Goal: Task Accomplishment & Management: Complete application form

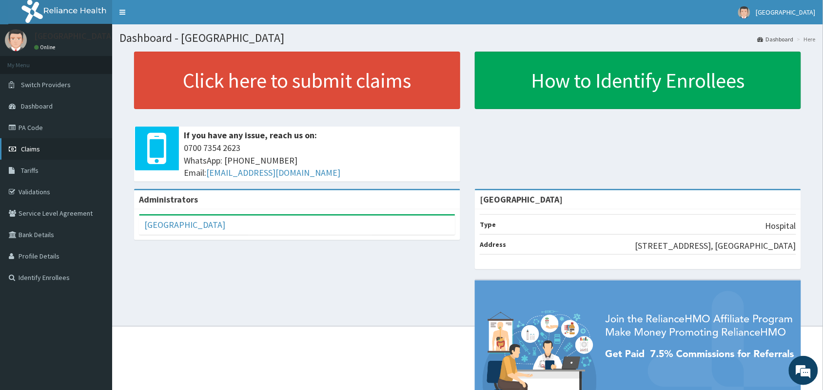
click at [28, 154] on link "Claims" at bounding box center [56, 148] width 112 height 21
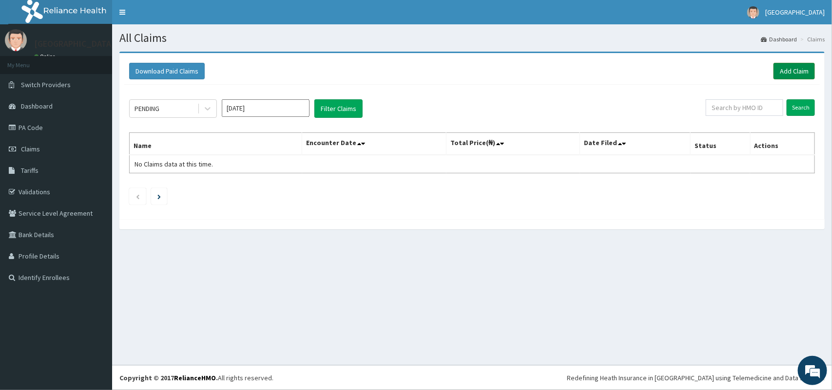
click at [797, 71] on link "Add Claim" at bounding box center [793, 71] width 41 height 17
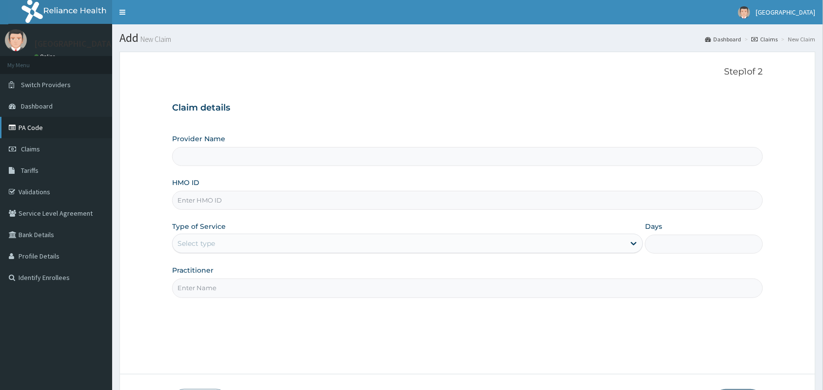
type input "[GEOGRAPHIC_DATA]"
click at [218, 164] on input "[GEOGRAPHIC_DATA]" at bounding box center [467, 156] width 591 height 19
click at [229, 201] on input "HMO ID" at bounding box center [467, 200] width 591 height 19
type input "TLT/10047/B"
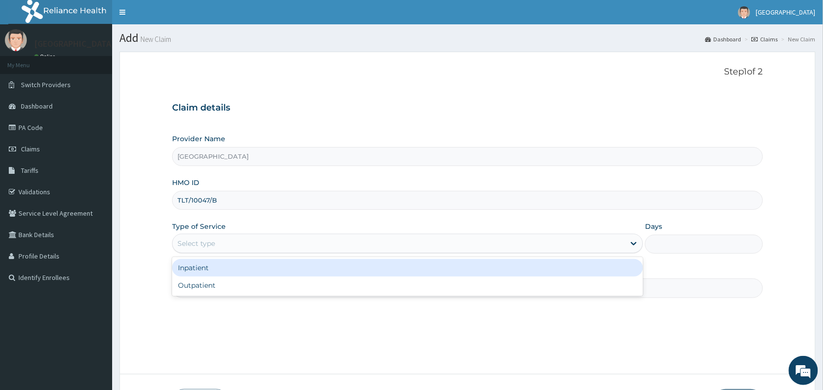
click at [273, 250] on div "Select type" at bounding box center [399, 244] width 452 height 16
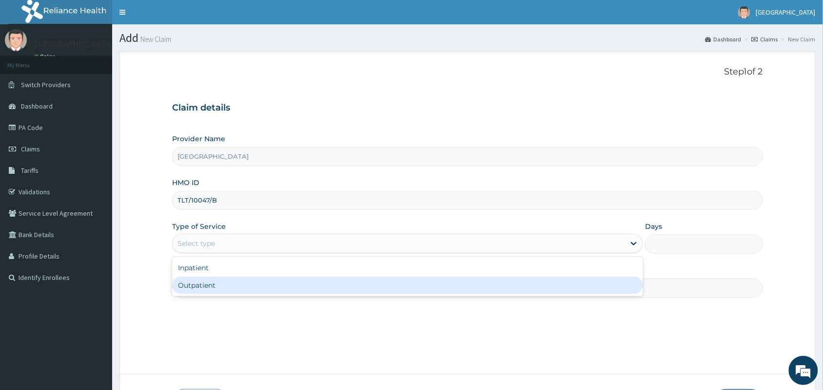
click at [273, 282] on div "Outpatient" at bounding box center [407, 286] width 471 height 18
type input "1"
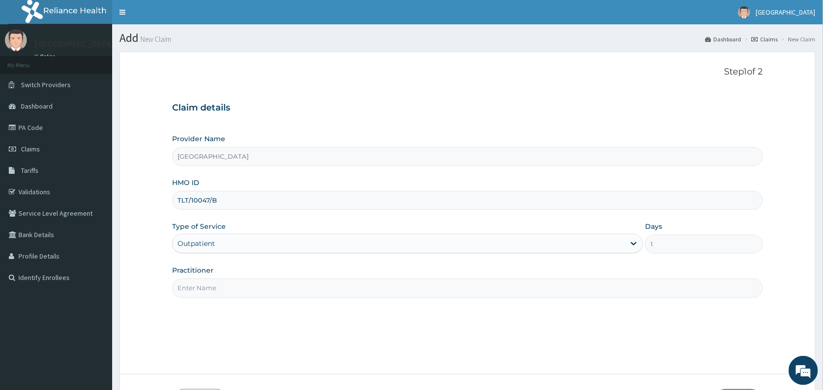
click at [274, 290] on input "Practitioner" at bounding box center [467, 288] width 591 height 19
type input "[PERSON_NAME]"
click at [382, 157] on input "[GEOGRAPHIC_DATA]" at bounding box center [467, 156] width 591 height 19
click at [386, 204] on input "HMO ID" at bounding box center [467, 200] width 591 height 19
type input "TLT/10047/B"
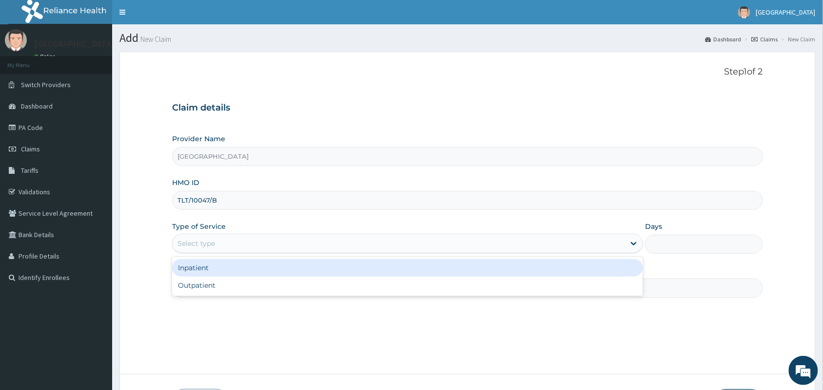
click at [272, 247] on div "Select type" at bounding box center [399, 244] width 452 height 16
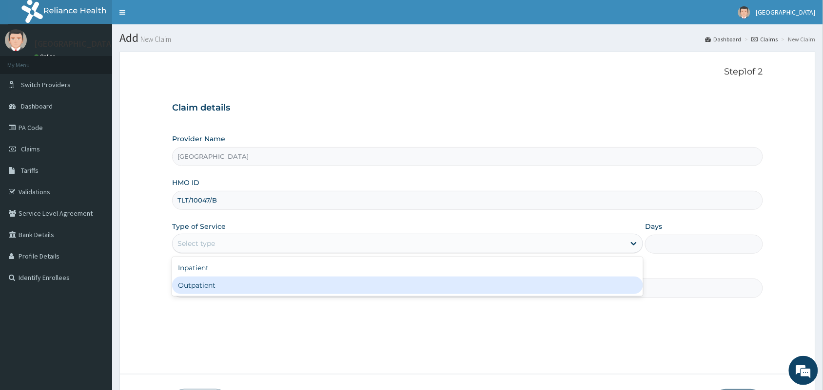
click at [256, 286] on div "Outpatient" at bounding box center [407, 286] width 471 height 18
type input "1"
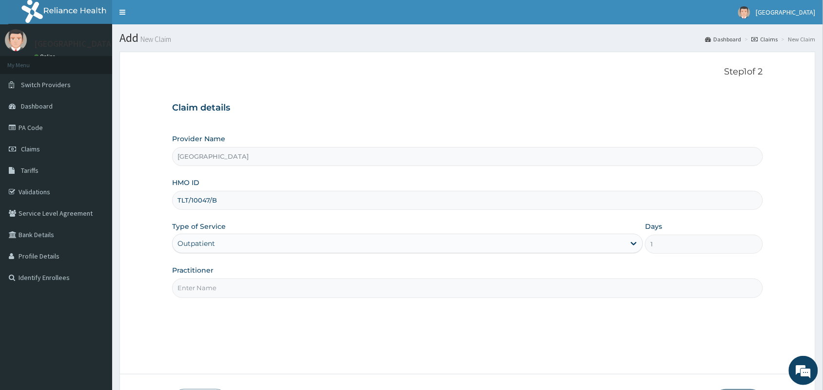
click at [257, 292] on input "Practitioner" at bounding box center [467, 288] width 591 height 19
type input "[PERSON_NAME]"
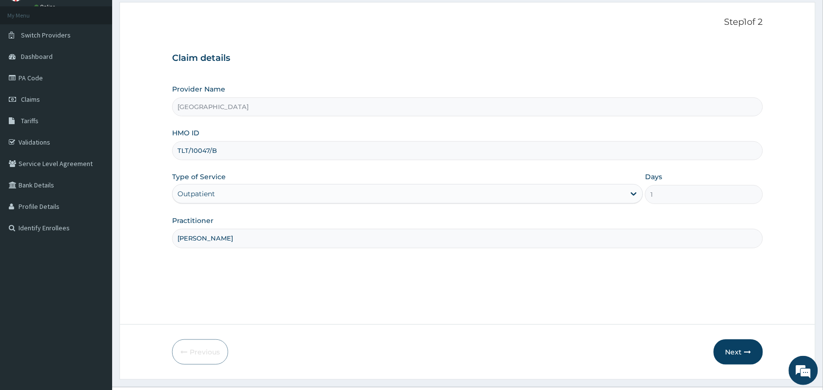
scroll to position [72, 0]
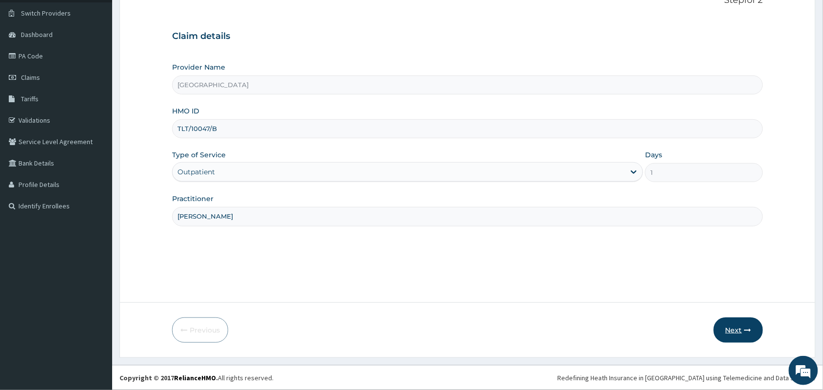
click at [732, 329] on button "Next" at bounding box center [737, 330] width 49 height 25
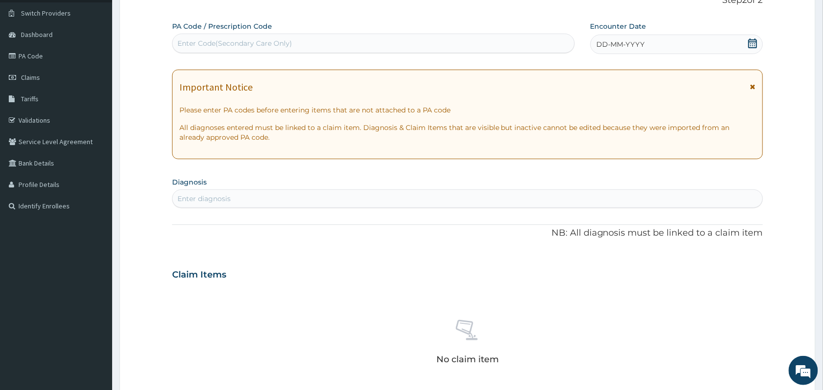
click at [748, 46] on icon at bounding box center [753, 44] width 10 height 10
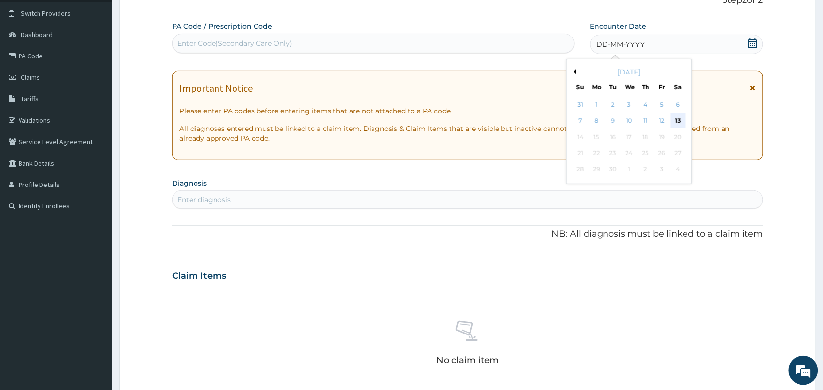
click at [678, 123] on div "13" at bounding box center [678, 121] width 15 height 15
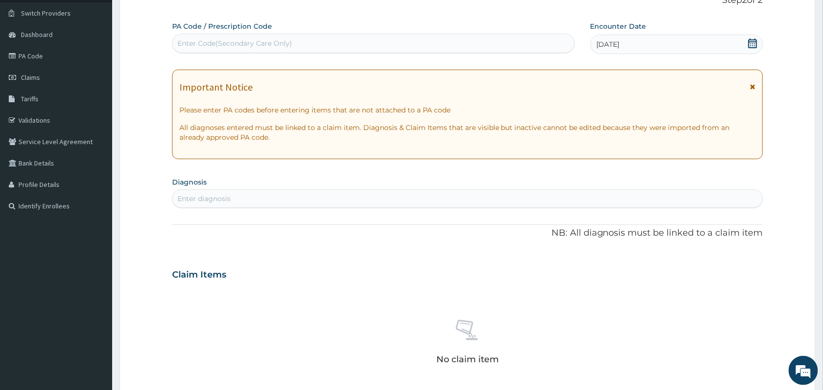
click at [405, 203] on div "Enter diagnosis" at bounding box center [468, 199] width 590 height 16
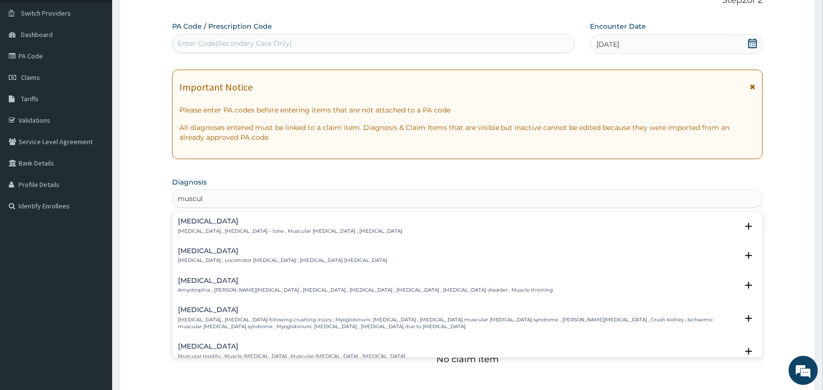
type input "musculo"
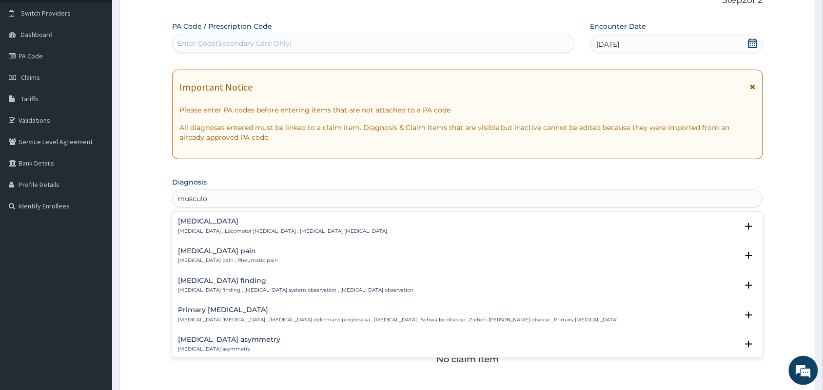
click at [198, 254] on h4 "Musculoskeletal pain" at bounding box center [228, 251] width 100 height 7
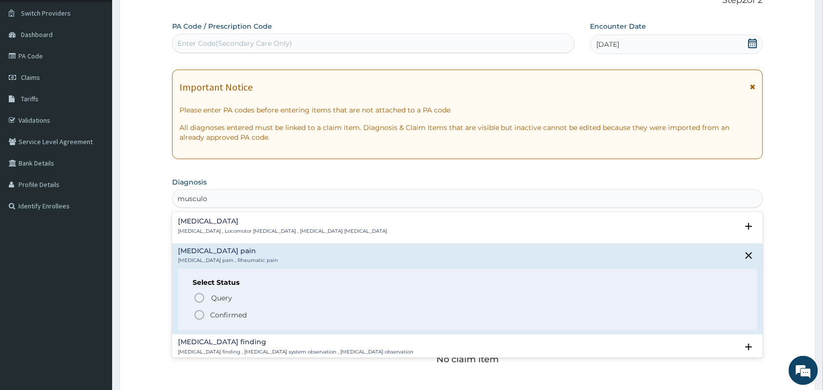
click at [198, 313] on icon "status option filled" at bounding box center [199, 315] width 12 height 12
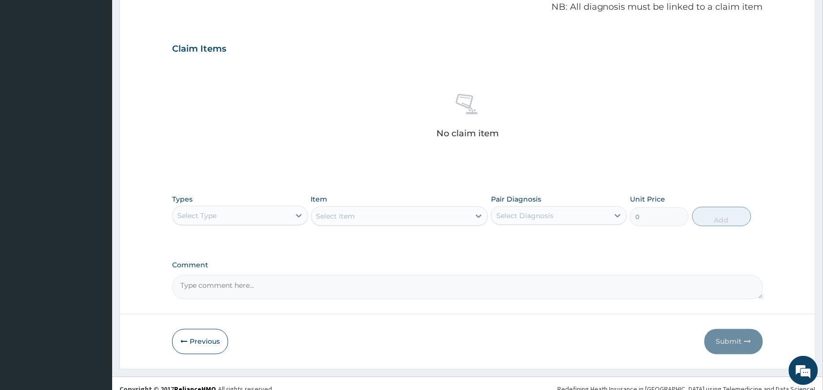
scroll to position [305, 0]
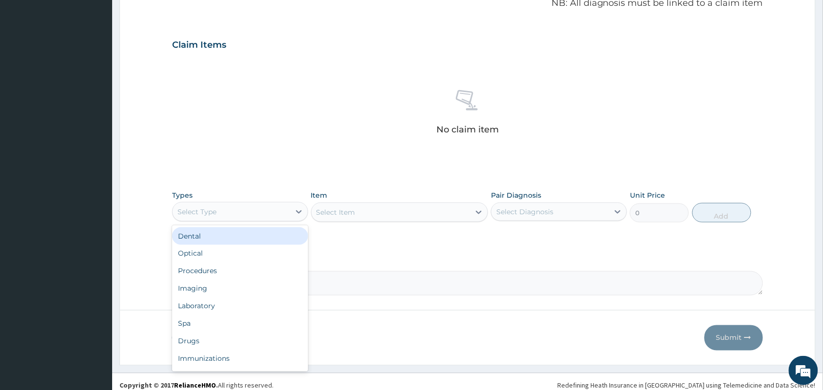
click at [212, 215] on div "Select Type" at bounding box center [196, 212] width 39 height 10
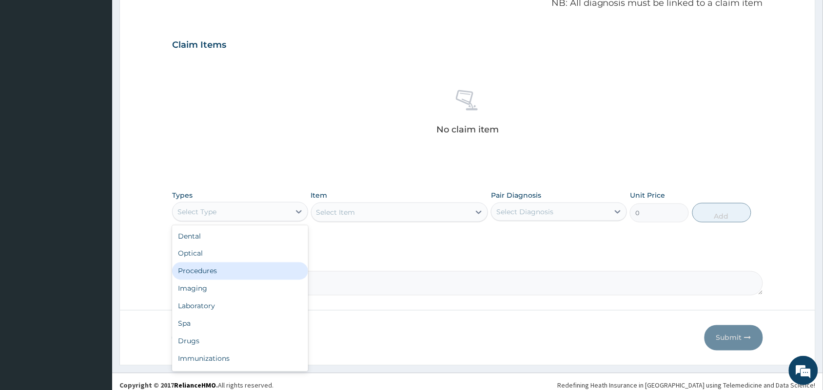
click at [219, 265] on div "Procedures" at bounding box center [240, 272] width 136 height 18
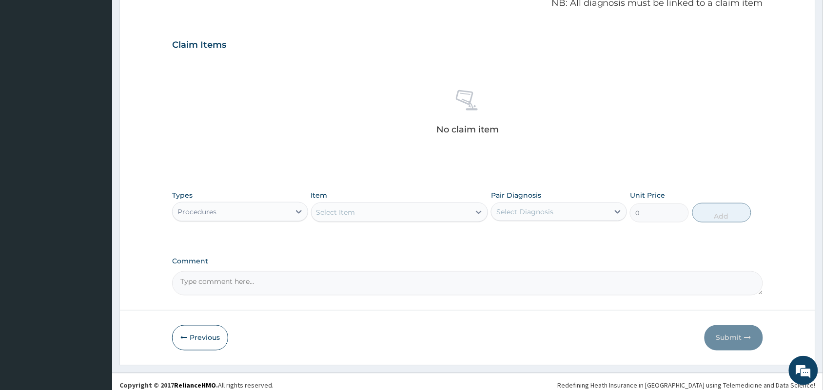
click at [366, 217] on div "Select Item" at bounding box center [390, 213] width 159 height 16
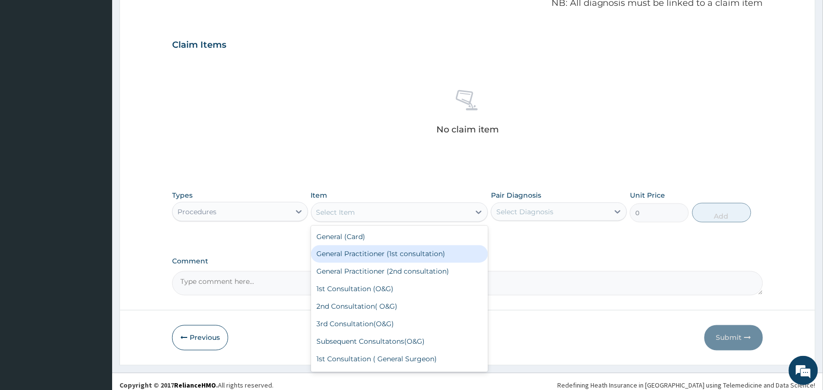
click at [379, 256] on div "General Practitioner (1st consultation)" at bounding box center [399, 255] width 177 height 18
type input "3000"
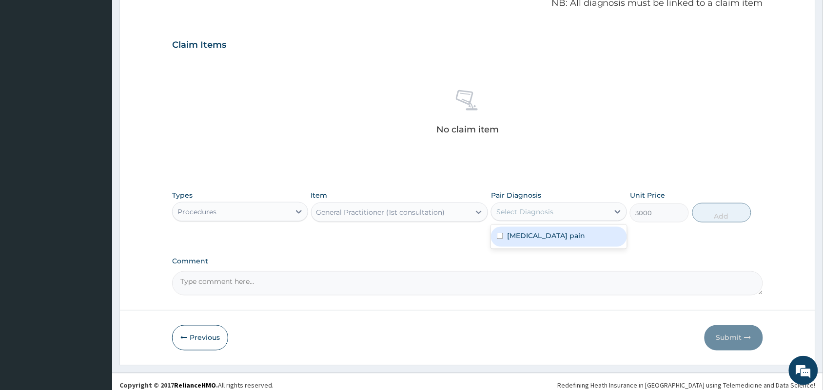
click at [557, 219] on div "Select Diagnosis" at bounding box center [549, 212] width 117 height 16
click at [557, 240] on label "Musculoskeletal pain" at bounding box center [546, 236] width 78 height 10
checkbox input "true"
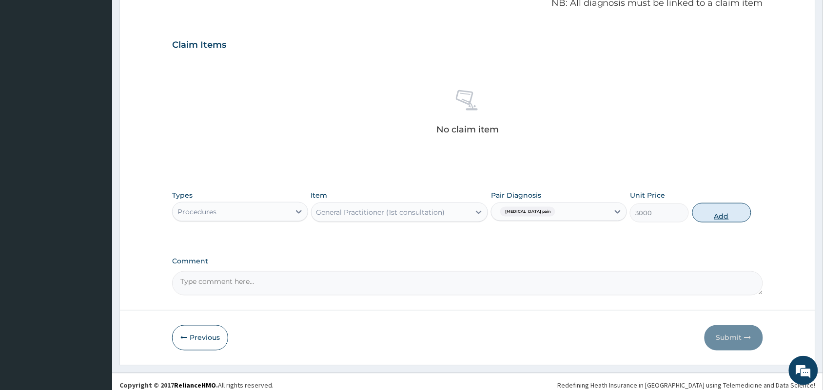
click at [724, 216] on button "Add" at bounding box center [721, 212] width 59 height 19
type input "0"
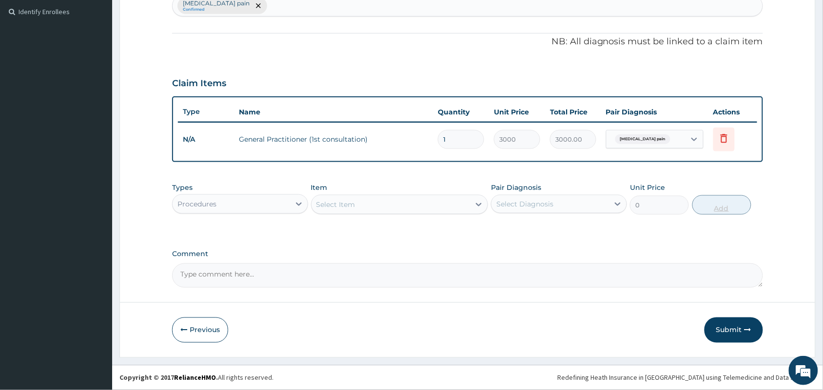
scroll to position [266, 0]
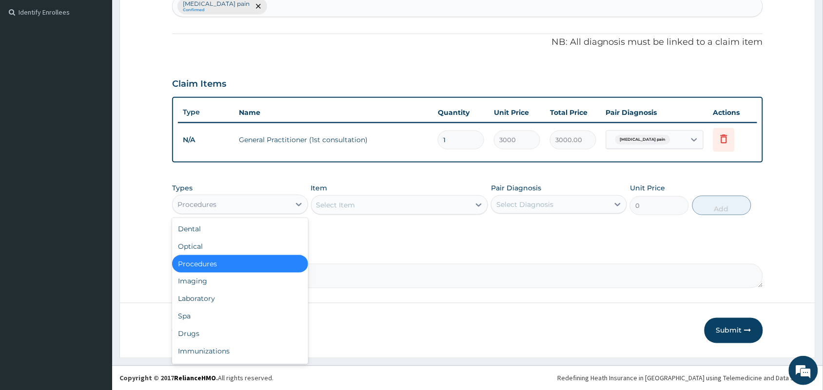
click at [272, 204] on div "Procedures" at bounding box center [231, 205] width 117 height 16
click at [213, 337] on div "Drugs" at bounding box center [240, 335] width 136 height 18
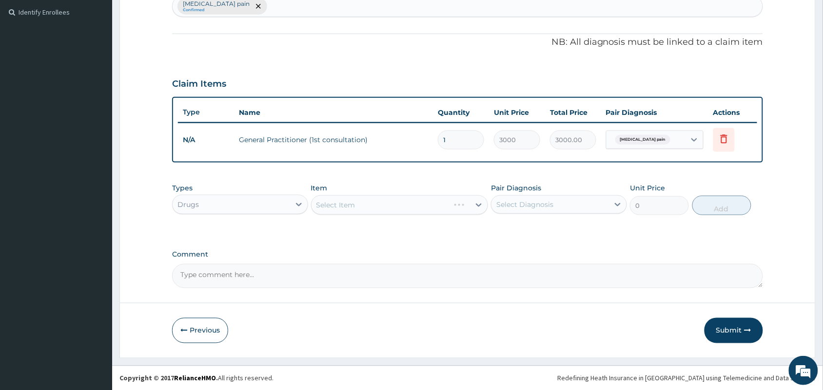
click at [420, 212] on div "Select Item" at bounding box center [399, 204] width 177 height 19
click at [420, 212] on div "Select Item" at bounding box center [390, 205] width 159 height 16
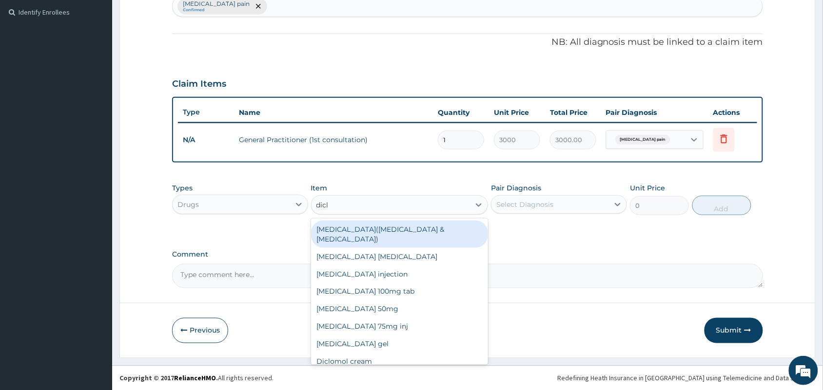
type input "diclo"
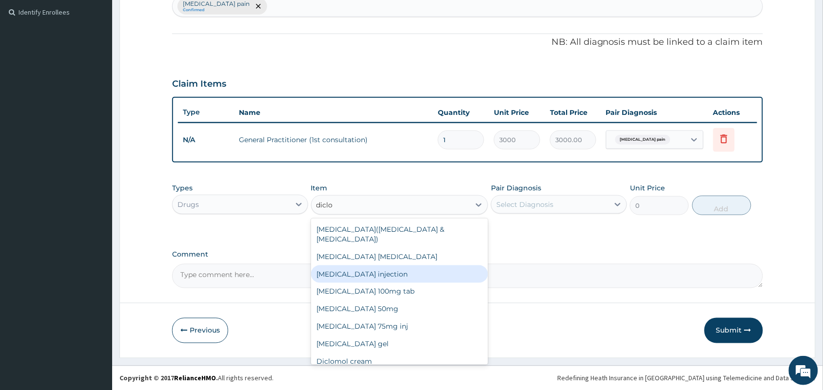
click at [353, 270] on div "Diclofenac injection" at bounding box center [399, 275] width 177 height 18
type input "240"
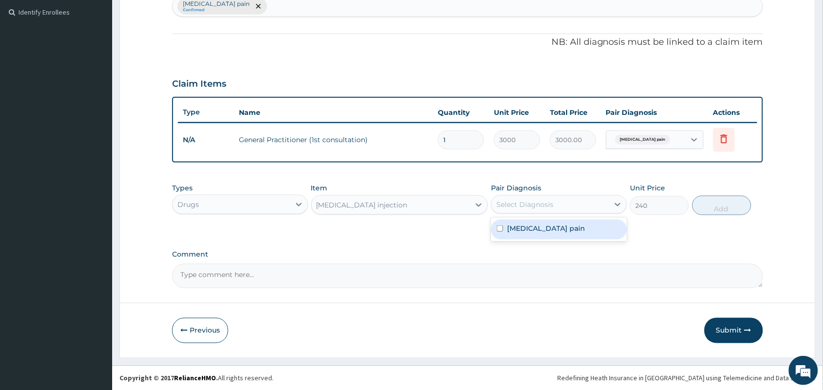
click at [573, 204] on div "Select Diagnosis" at bounding box center [549, 205] width 117 height 16
click at [574, 229] on label "Musculoskeletal pain" at bounding box center [546, 229] width 78 height 10
checkbox input "true"
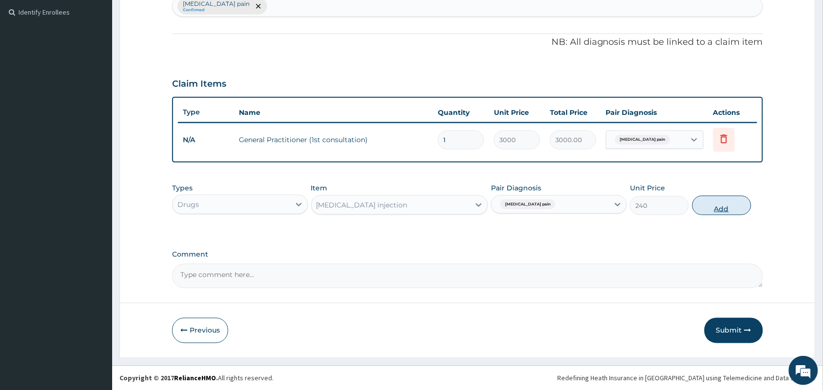
click at [725, 208] on button "Add" at bounding box center [721, 205] width 59 height 19
type input "0"
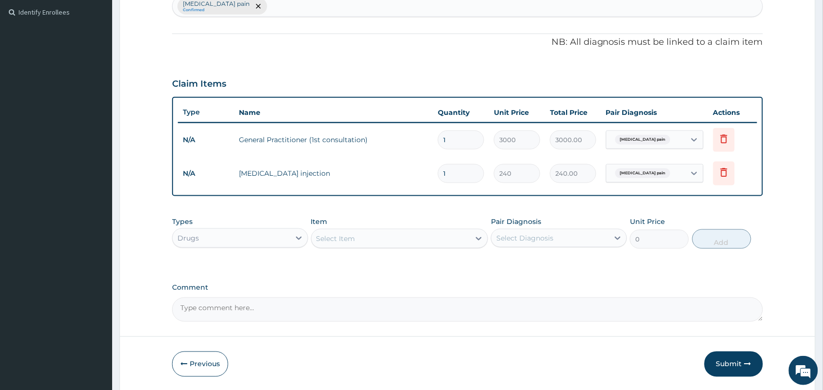
click at [382, 233] on div "Select Item" at bounding box center [390, 239] width 159 height 16
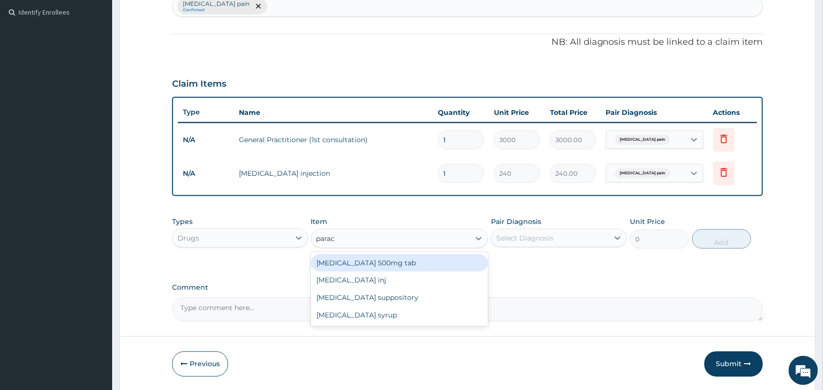
type input "parace"
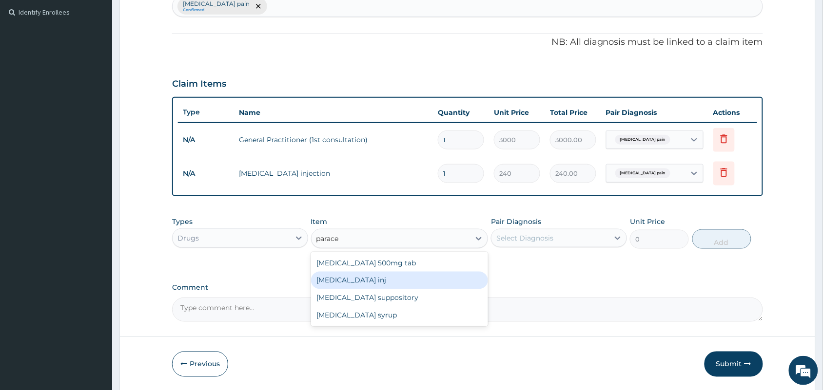
click at [355, 280] on div "Paracetamol inj" at bounding box center [399, 281] width 177 height 18
type input "150"
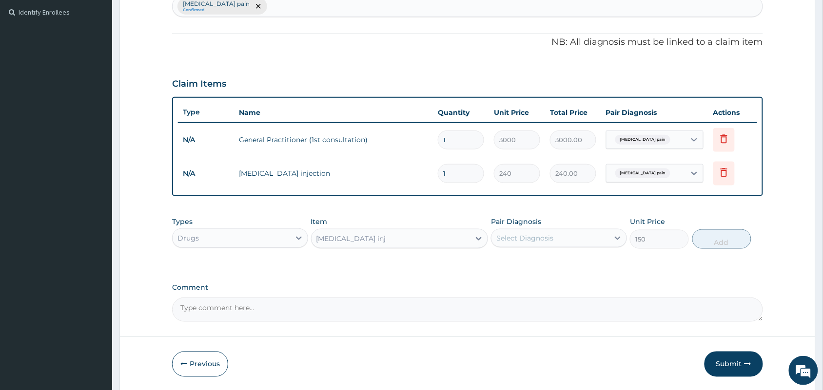
click at [518, 239] on div "Select Diagnosis" at bounding box center [524, 238] width 57 height 10
click at [525, 263] on label "Musculoskeletal pain" at bounding box center [546, 262] width 78 height 10
checkbox input "true"
click at [731, 239] on button "Add" at bounding box center [721, 239] width 59 height 19
type input "0"
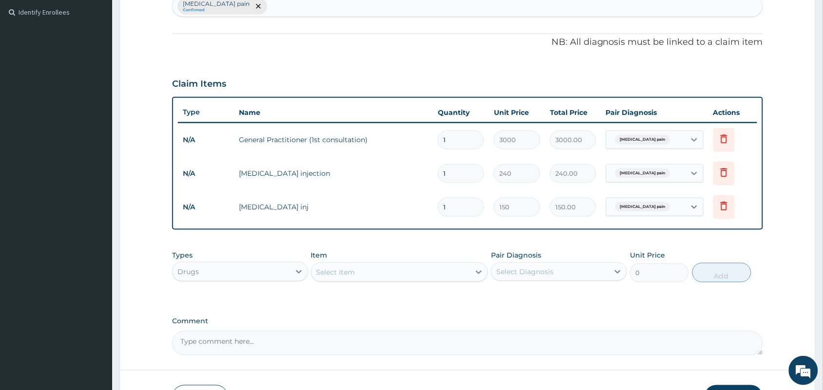
click at [362, 270] on div "Select Item" at bounding box center [390, 273] width 159 height 16
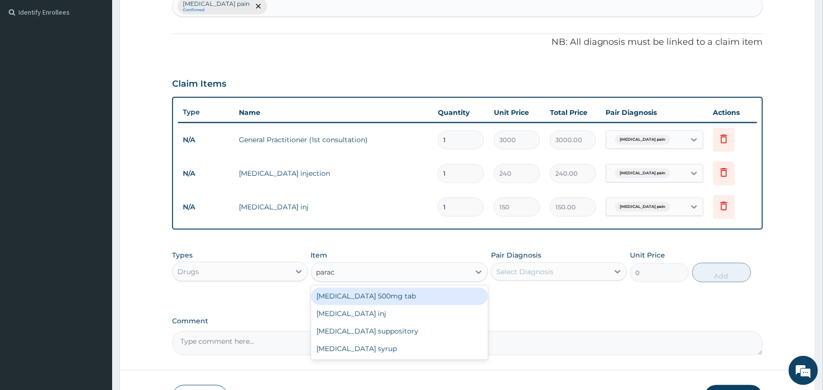
type input "parace"
click at [388, 300] on div "Paracetamol 500mg tab" at bounding box center [399, 297] width 177 height 18
type input "10"
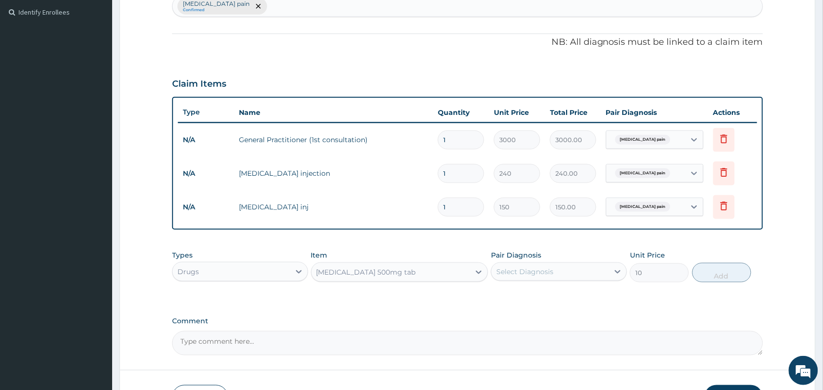
click at [524, 270] on div "Select Diagnosis" at bounding box center [524, 272] width 57 height 10
click at [534, 301] on div "Musculoskeletal pain" at bounding box center [559, 297] width 136 height 20
checkbox input "true"
click at [719, 278] on button "Add" at bounding box center [721, 272] width 59 height 19
type input "0"
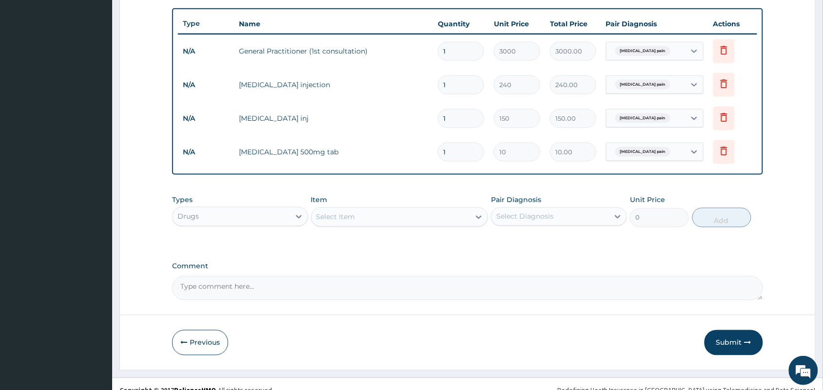
scroll to position [366, 0]
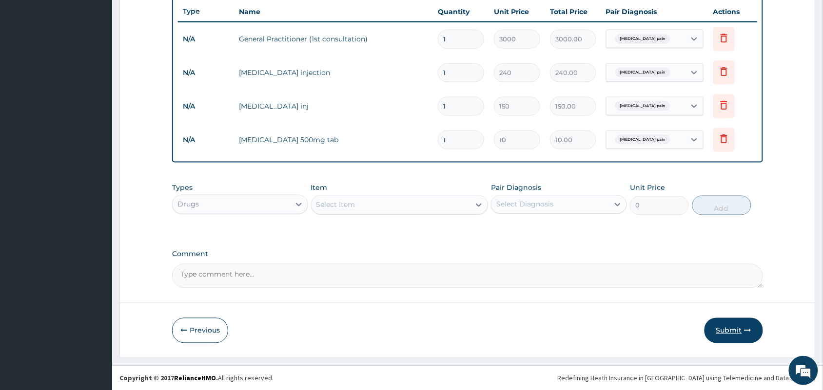
click at [730, 334] on button "Submit" at bounding box center [733, 330] width 58 height 25
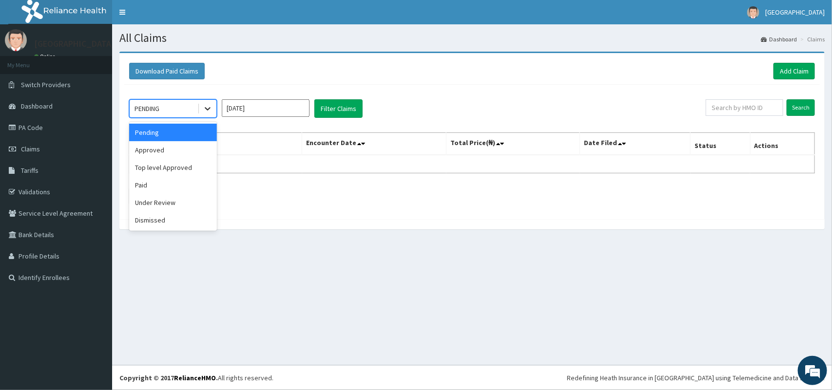
click at [206, 105] on icon at bounding box center [208, 109] width 10 height 10
click at [173, 149] on div "Approved" at bounding box center [173, 150] width 88 height 18
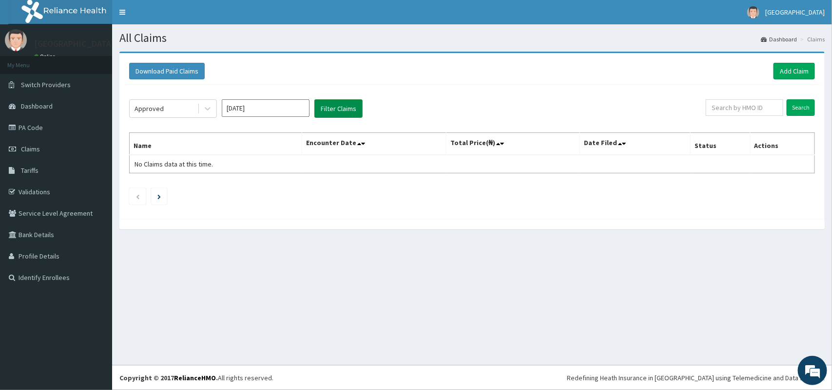
click at [347, 108] on button "Filter Claims" at bounding box center [338, 108] width 48 height 19
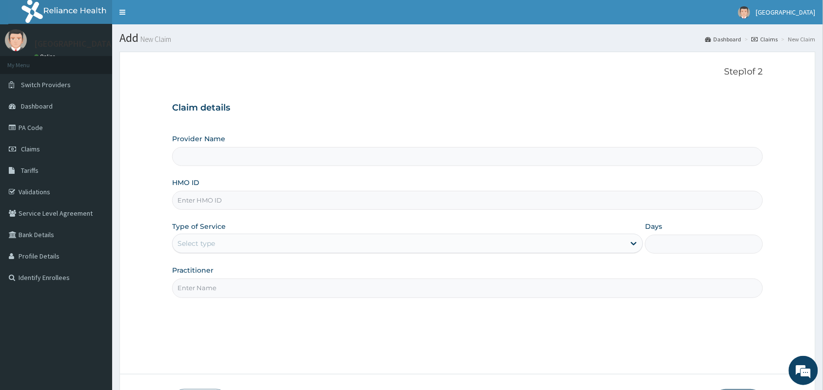
scroll to position [72, 0]
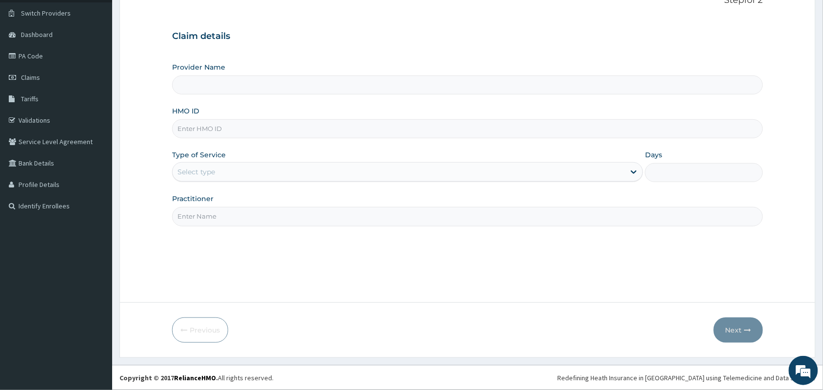
type input "[GEOGRAPHIC_DATA]"
